Goal: Task Accomplishment & Management: Manage account settings

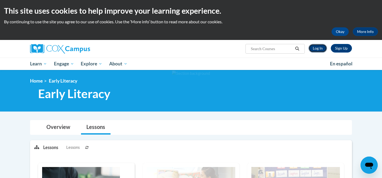
click at [315, 51] on link "Log In" at bounding box center [318, 48] width 19 height 9
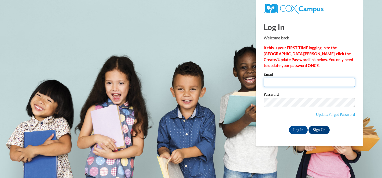
click at [285, 83] on input "Email" at bounding box center [309, 82] width 91 height 9
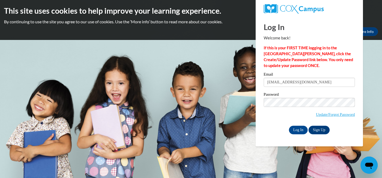
click at [355, 58] on div "Log In Welcome back! If this is your FIRST TIME logging in to the NEW Cox Campu…" at bounding box center [309, 81] width 115 height 130
type input "mchamb66@students.kennesaw.edu"
click at [289, 126] on input "Log In" at bounding box center [298, 130] width 19 height 9
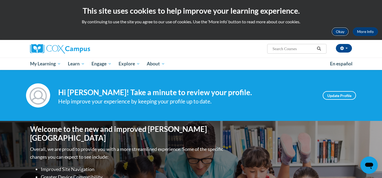
click at [341, 33] on button "Okay" at bounding box center [340, 31] width 17 height 9
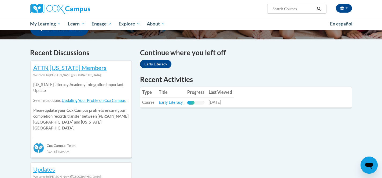
scroll to position [150, 0]
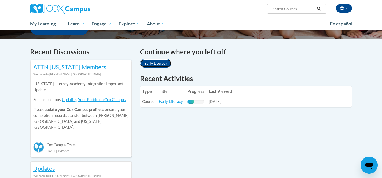
click at [162, 67] on link "Early Literacy" at bounding box center [155, 63] width 31 height 9
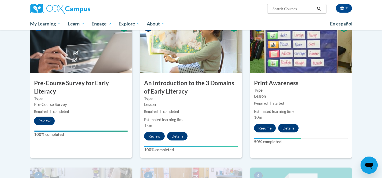
scroll to position [144, 0]
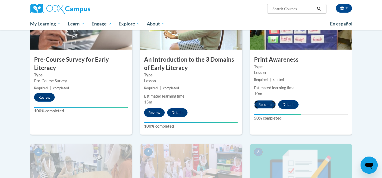
click at [273, 105] on button "Resume" at bounding box center [265, 104] width 22 height 9
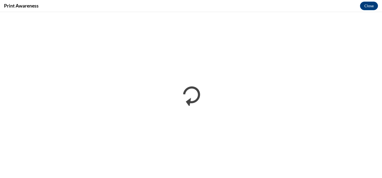
scroll to position [0, 0]
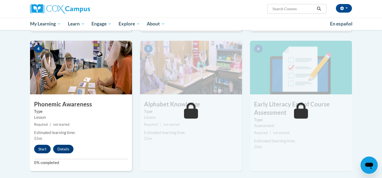
scroll to position [248, 0]
click at [38, 150] on button "Start" at bounding box center [42, 149] width 17 height 9
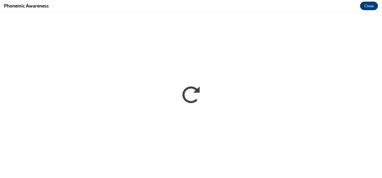
scroll to position [0, 0]
